Goal: Task Accomplishment & Management: Manage account settings

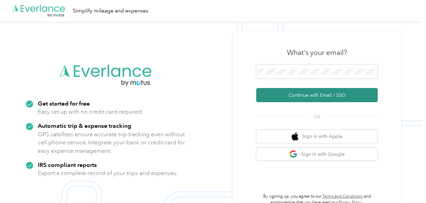
click at [286, 93] on button "Continue with Email / SSO" at bounding box center [317, 95] width 122 height 14
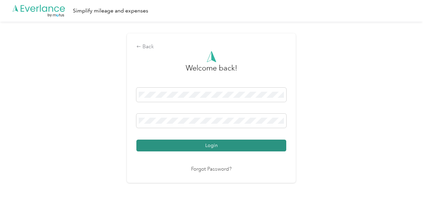
click at [203, 147] on button "Login" at bounding box center [211, 146] width 150 height 12
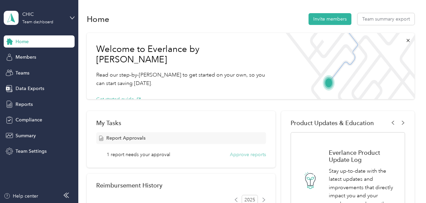
click at [237, 156] on button "Approve reports" at bounding box center [248, 154] width 36 height 7
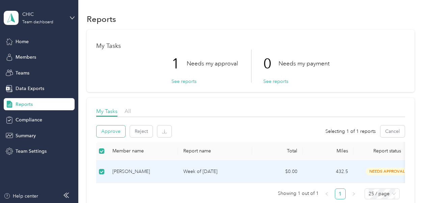
click at [107, 128] on button "Approve" at bounding box center [111, 132] width 29 height 12
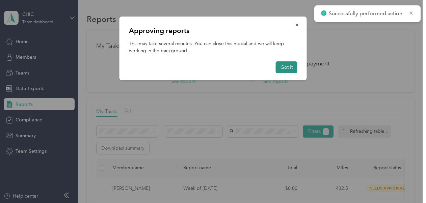
click at [282, 69] on button "Got it" at bounding box center [287, 67] width 22 height 12
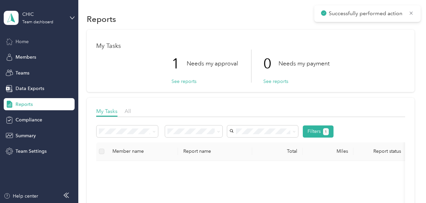
click at [29, 42] on div "Home" at bounding box center [39, 41] width 71 height 12
